Goal: Transaction & Acquisition: Purchase product/service

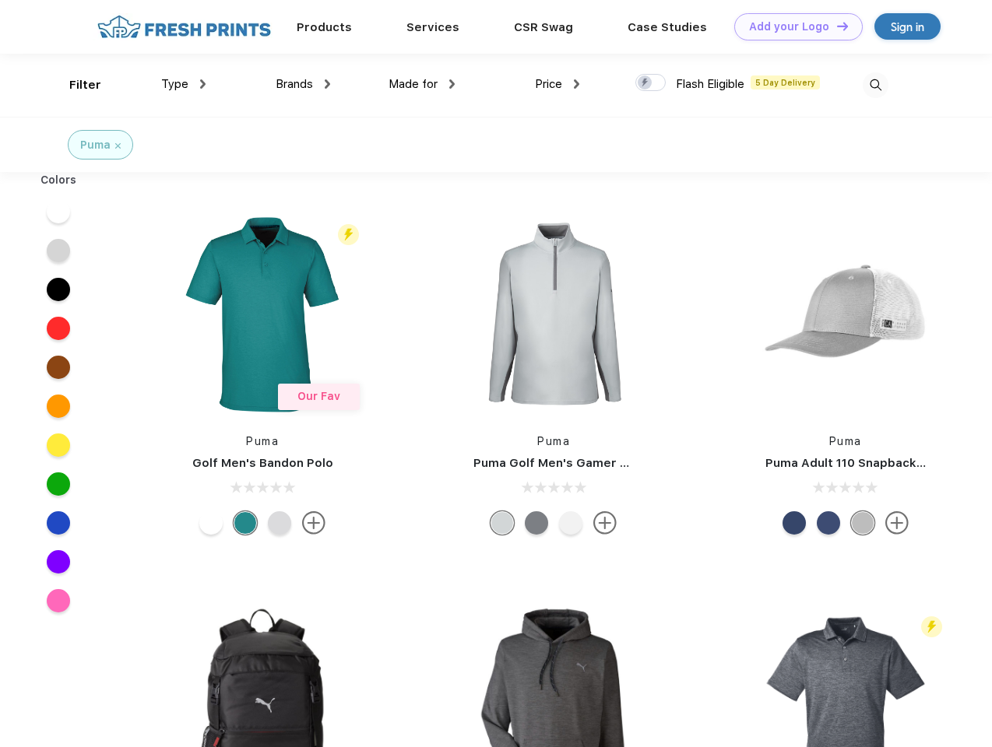
scroll to position [1, 0]
click at [792, 26] on link "Add your Logo Design Tool" at bounding box center [798, 26] width 128 height 27
click at [0, 0] on div "Design Tool" at bounding box center [0, 0] width 0 height 0
click at [835, 26] on link "Add your Logo Design Tool" at bounding box center [798, 26] width 128 height 27
click at [75, 85] on div "Filter" at bounding box center [85, 85] width 32 height 18
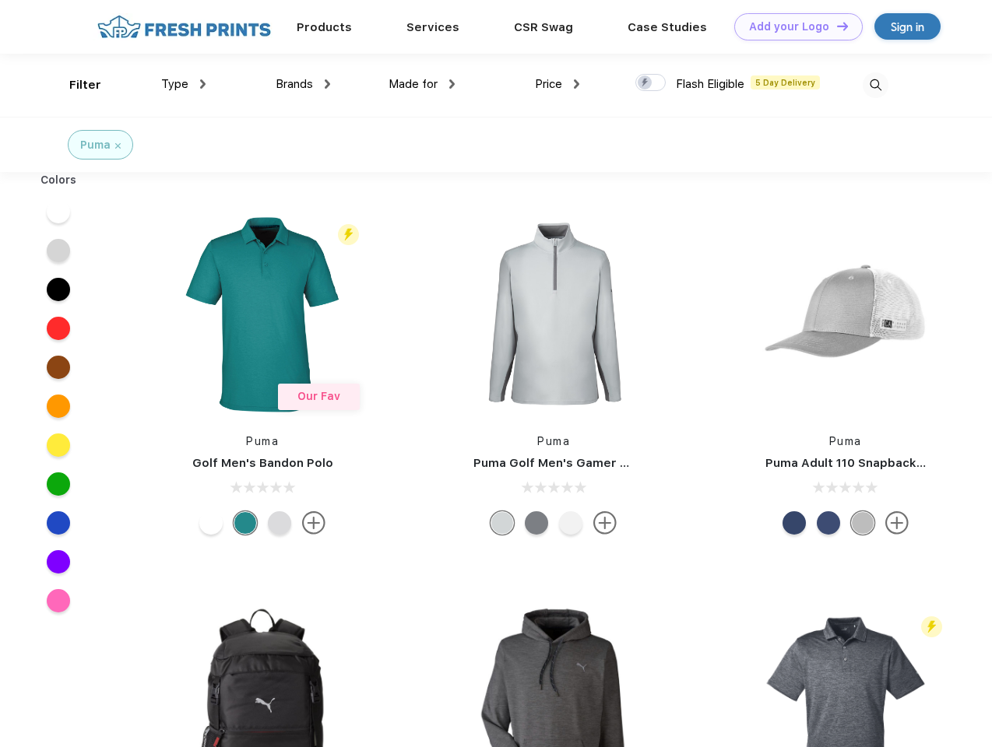
click at [184, 84] on span "Type" at bounding box center [174, 84] width 27 height 14
click at [303, 84] on span "Brands" at bounding box center [294, 84] width 37 height 14
click at [422, 84] on span "Made for" at bounding box center [412, 84] width 49 height 14
click at [557, 84] on span "Price" at bounding box center [548, 84] width 27 height 14
click at [651, 83] on div at bounding box center [650, 82] width 30 height 17
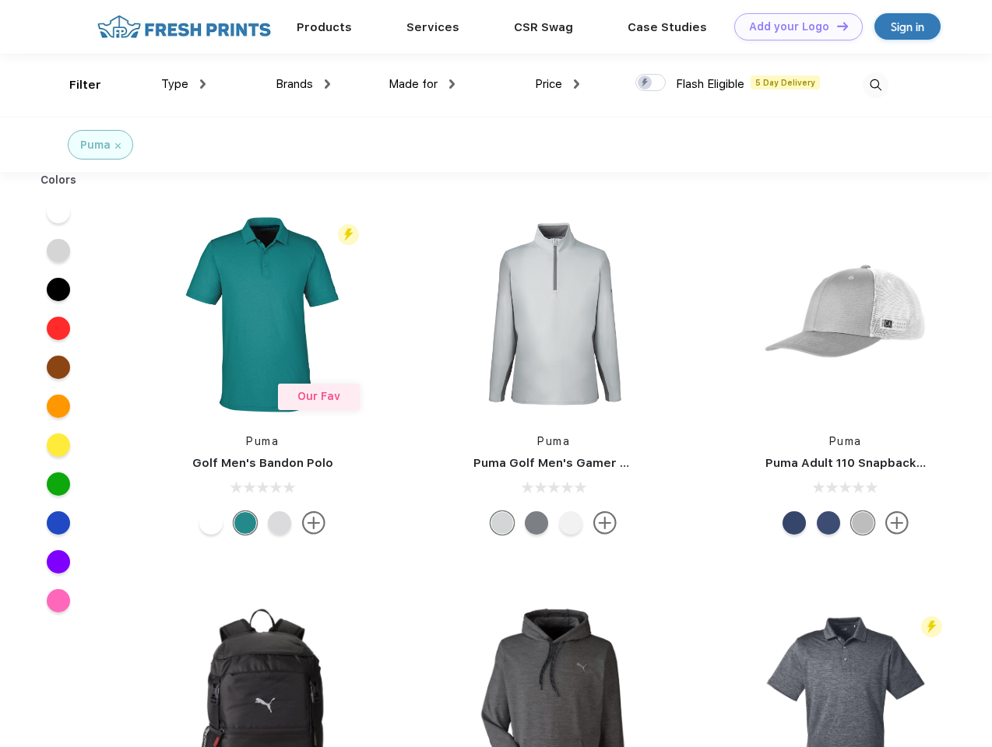
click at [645, 83] on input "checkbox" at bounding box center [640, 78] width 10 height 10
click at [875, 85] on img at bounding box center [875, 85] width 26 height 26
